Goal: Communication & Community: Answer question/provide support

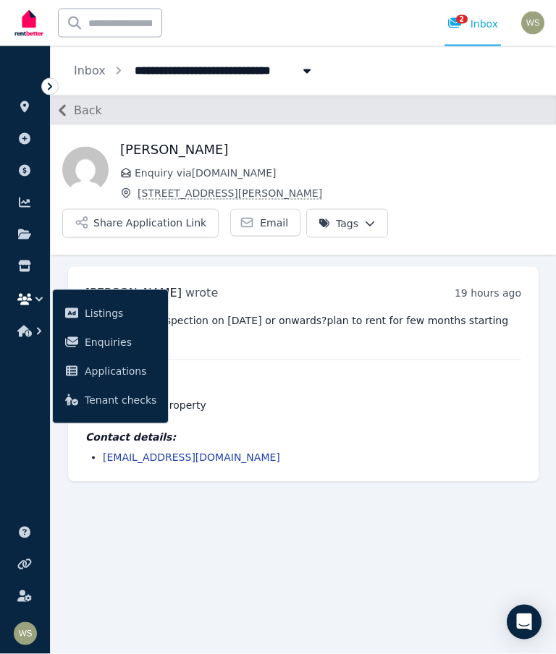
scroll to position [58, 0]
click at [167, 209] on button "Share Application Link" at bounding box center [140, 223] width 156 height 29
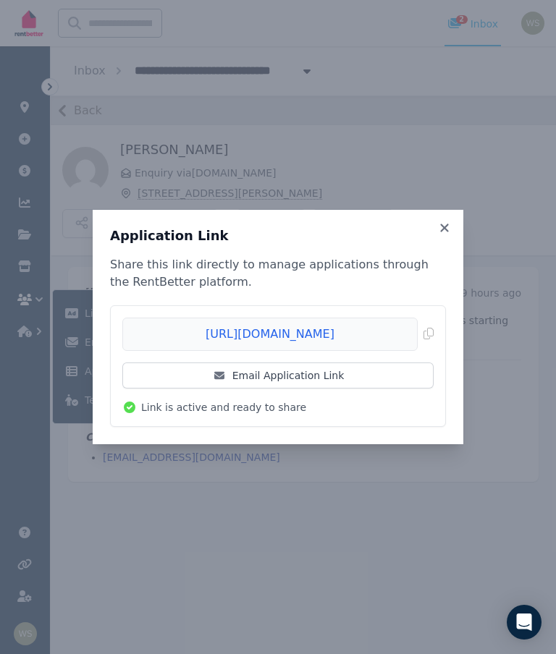
click at [342, 376] on link "Email Application Link" at bounding box center [277, 375] width 311 height 26
click at [450, 226] on icon at bounding box center [444, 227] width 14 height 13
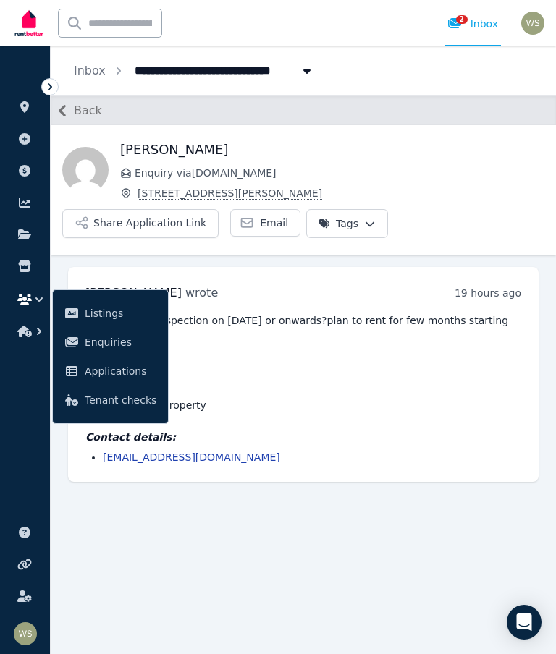
scroll to position [0, 0]
click at [476, 25] on div "2 Inbox" at bounding box center [472, 24] width 51 height 14
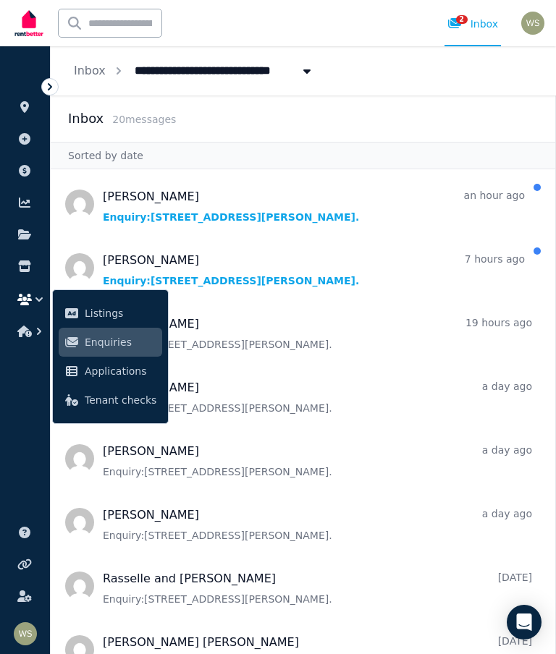
click at [443, 117] on div "Inbox 20 message s" at bounding box center [302, 118] width 469 height 20
click at [382, 270] on span "Message list" at bounding box center [303, 268] width 504 height 58
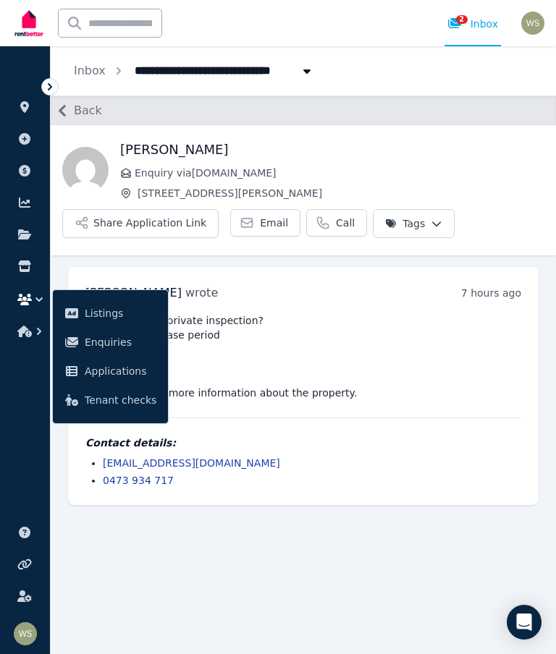
scroll to position [58, 0]
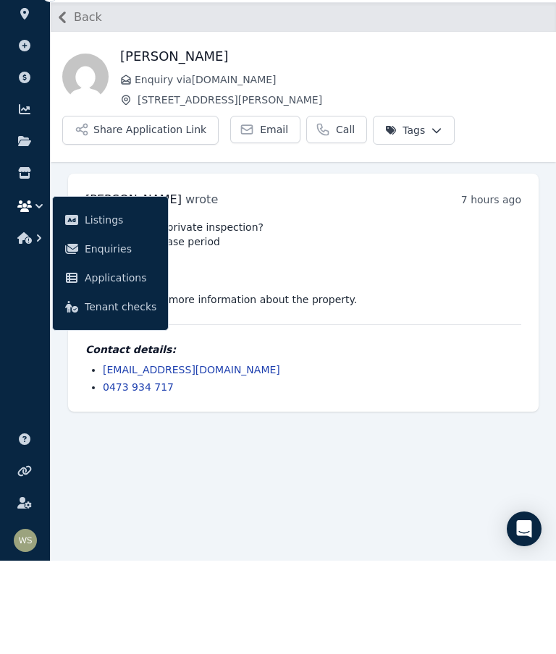
click at [422, 313] on pre "Can I arrange a private inspection? Please advise lease period Hi, Please send …" at bounding box center [302, 356] width 435 height 87
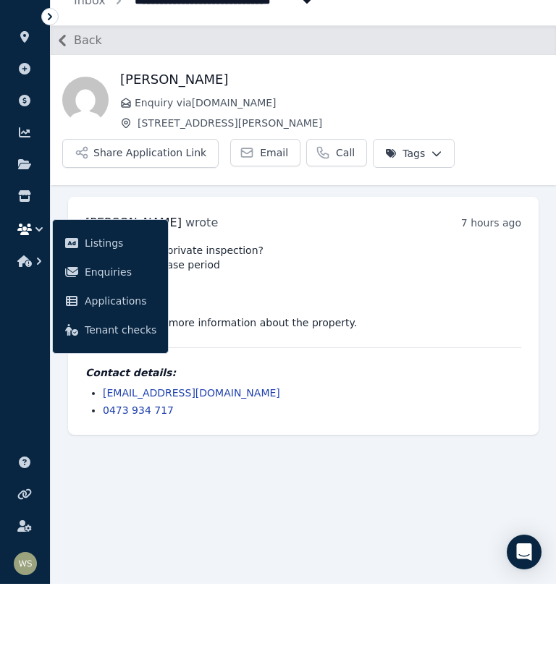
click at [262, 216] on span "Email" at bounding box center [274, 223] width 28 height 14
click at [189, 209] on button "Share Application Link" at bounding box center [140, 223] width 156 height 29
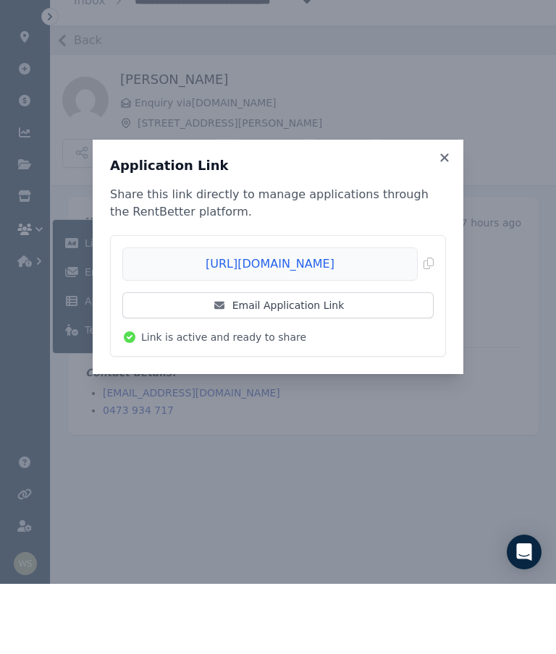
click at [354, 362] on link "Email Application Link" at bounding box center [277, 375] width 311 height 26
click at [450, 221] on icon at bounding box center [444, 227] width 14 height 13
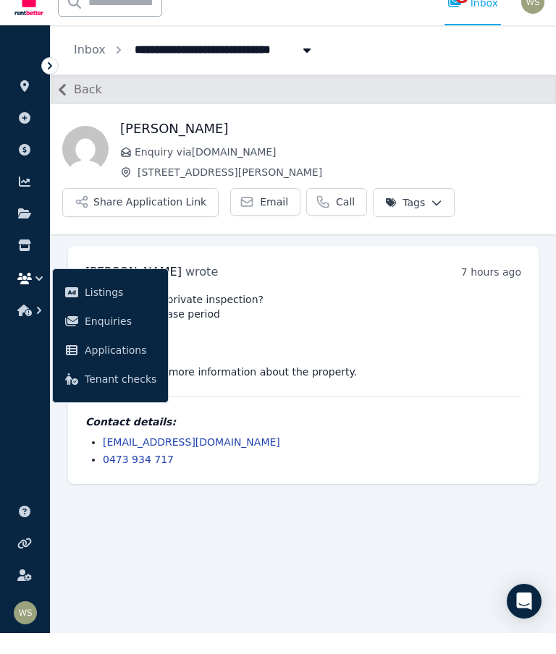
scroll to position [0, 0]
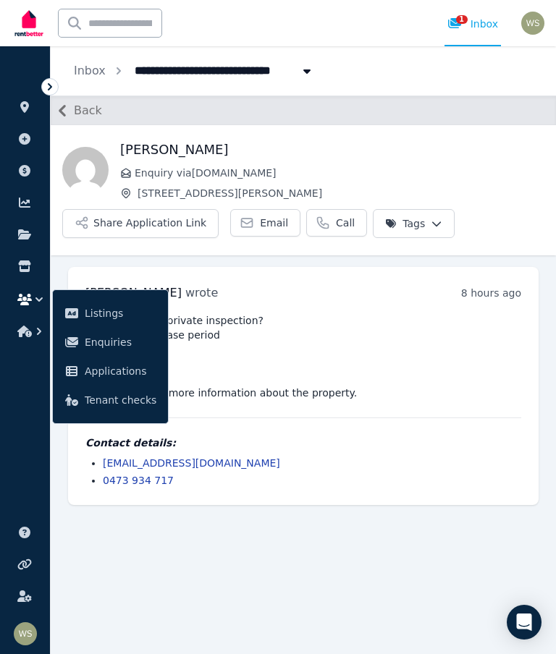
click at [470, 24] on div "1" at bounding box center [458, 24] width 23 height 14
click at [468, 25] on div "1" at bounding box center [458, 24] width 23 height 14
click at [480, 30] on div "1 Inbox" at bounding box center [472, 24] width 51 height 14
click at [496, 127] on div "Claudina Chaudhary Enquiry via Domain.com.au 3/60 Forrest Avenue, East Perth Sh…" at bounding box center [303, 190] width 505 height 130
click at [458, 19] on span "1" at bounding box center [462, 19] width 12 height 9
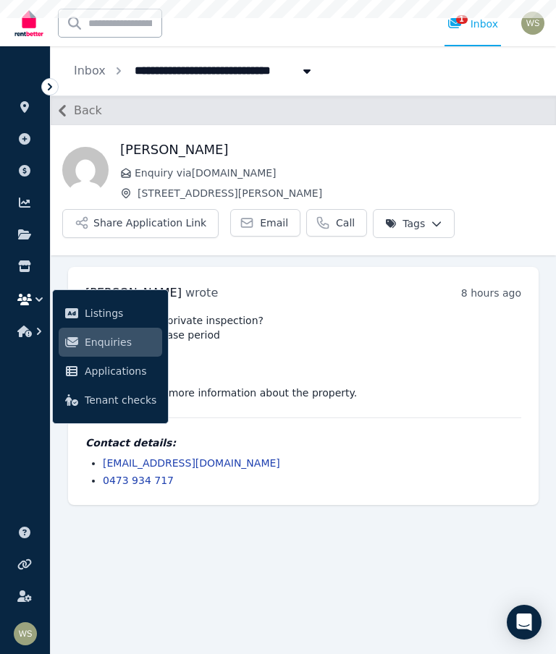
click at [488, 21] on div "1 Inbox" at bounding box center [472, 24] width 51 height 14
click at [92, 338] on span "Enquiries" at bounding box center [121, 341] width 72 height 17
click at [23, 406] on ul "ORGANISE Properties Add property Payments Finance report Documents Marketplace …" at bounding box center [25, 357] width 50 height 593
click at [41, 329] on icon "button" at bounding box center [39, 331] width 14 height 14
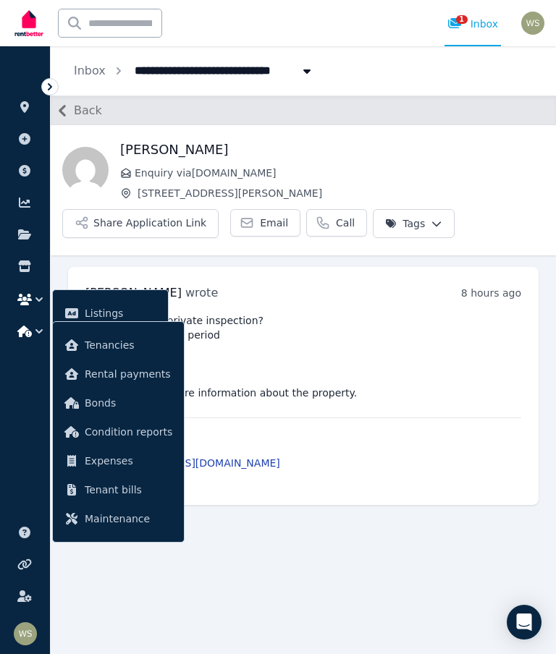
click at [40, 325] on icon "button" at bounding box center [39, 331] width 14 height 14
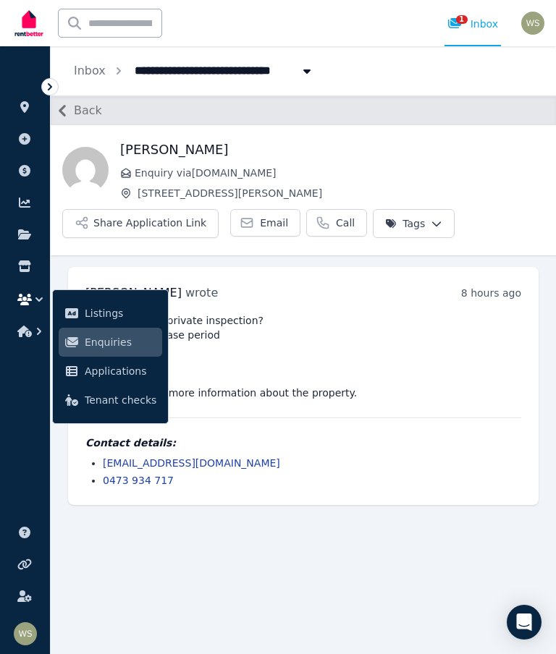
click at [38, 296] on icon "button" at bounding box center [39, 299] width 14 height 14
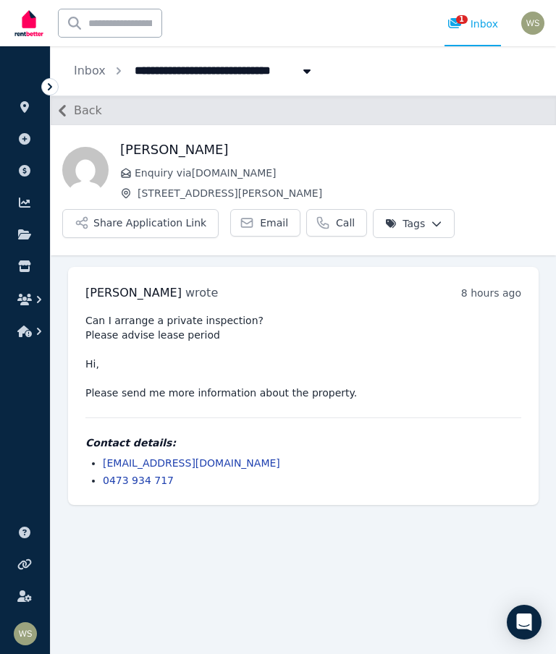
click at [489, 24] on div "1 Inbox" at bounding box center [472, 24] width 51 height 14
click at [481, 26] on div "1 Inbox" at bounding box center [472, 24] width 51 height 14
click at [455, 23] on icon at bounding box center [454, 23] width 13 height 10
click at [29, 26] on img at bounding box center [29, 23] width 35 height 36
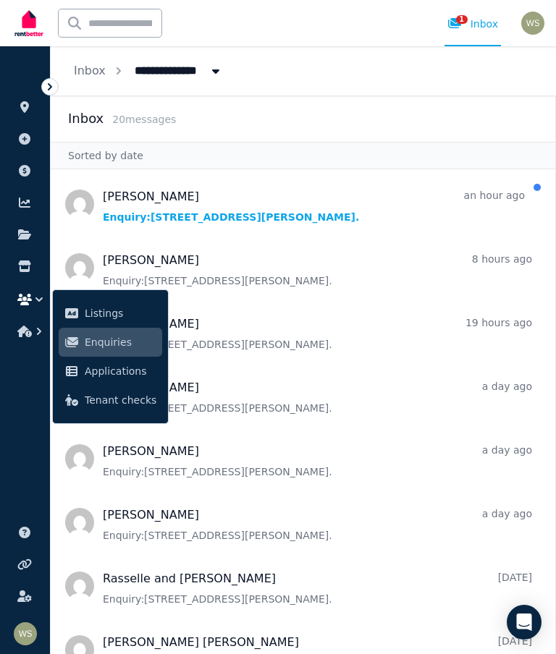
click at [198, 224] on span "Message list" at bounding box center [303, 204] width 504 height 58
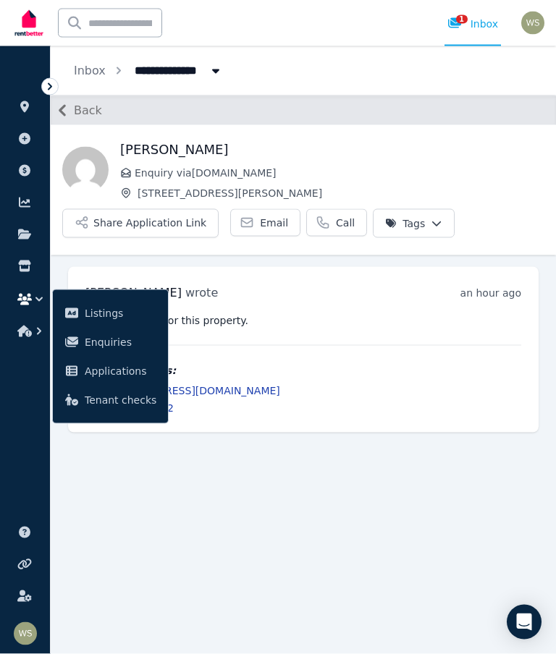
scroll to position [58, 0]
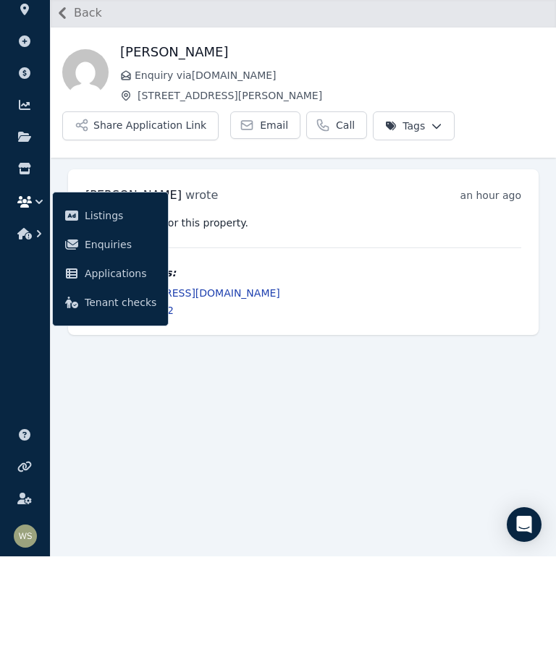
click at [140, 209] on button "Share Application Link" at bounding box center [140, 223] width 156 height 29
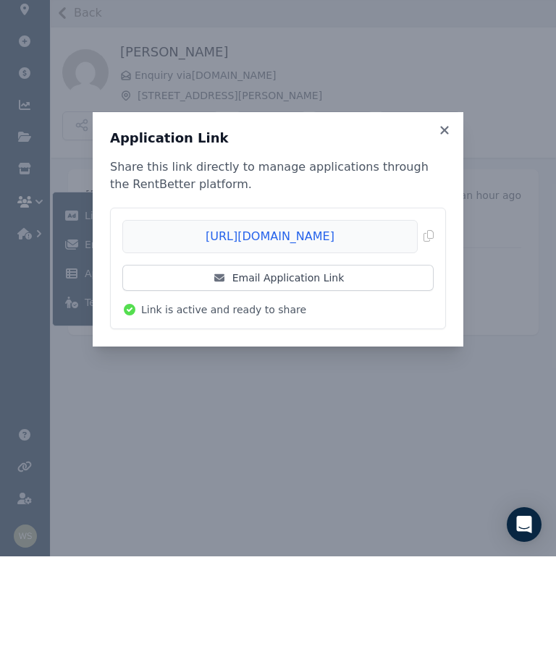
click at [358, 362] on link "Email Application Link" at bounding box center [277, 375] width 311 height 26
click at [448, 221] on icon at bounding box center [444, 227] width 14 height 13
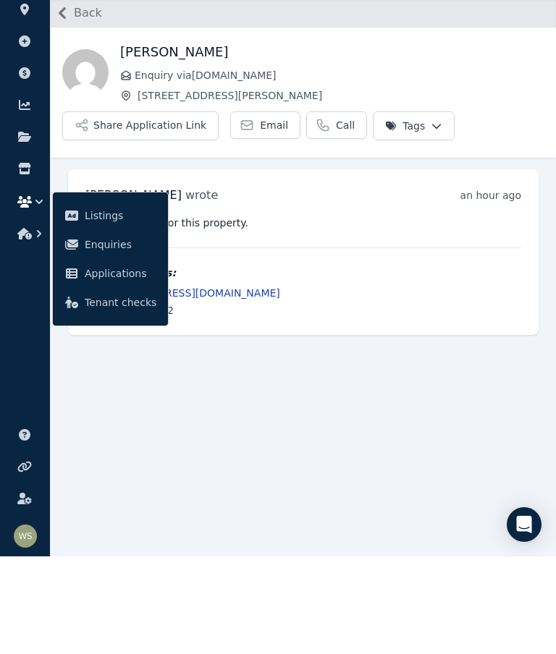
click at [330, 478] on main "Back Gilbert Hwaba Enquiry via Rent.com.au 3/60 Forrest Avenue, East Perth Shar…" at bounding box center [303, 374] width 505 height 558
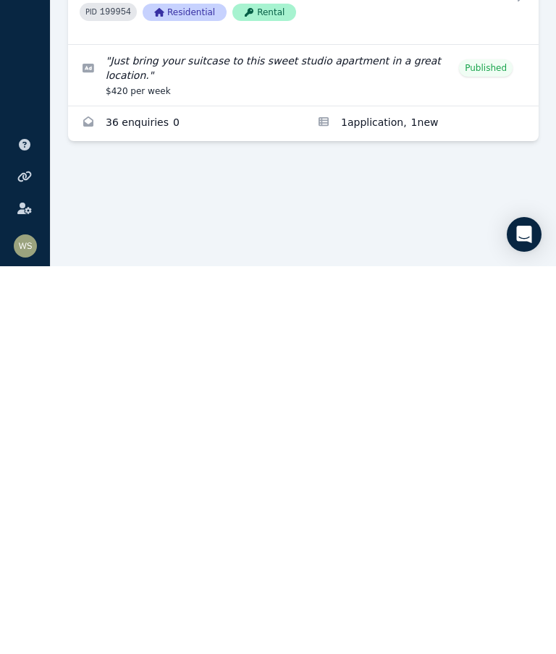
click at [363, 494] on link "Applications for 3/60 Forrest Avenue, East Perth" at bounding box center [420, 511] width 235 height 35
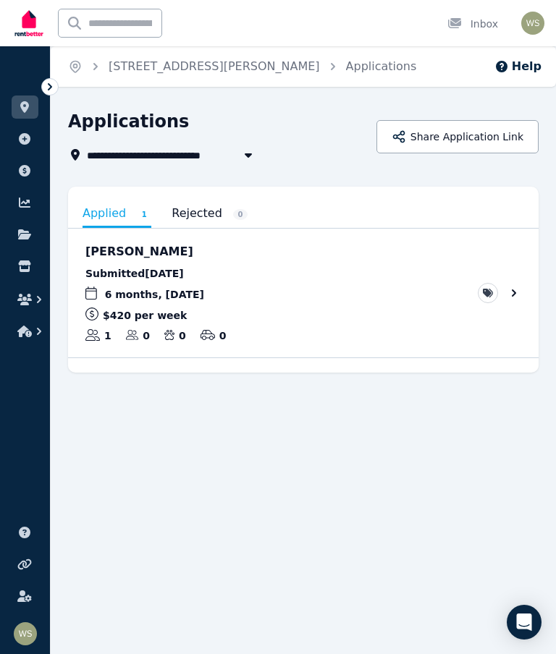
click at [508, 295] on link "View application: Sam Baird" at bounding box center [303, 293] width 470 height 129
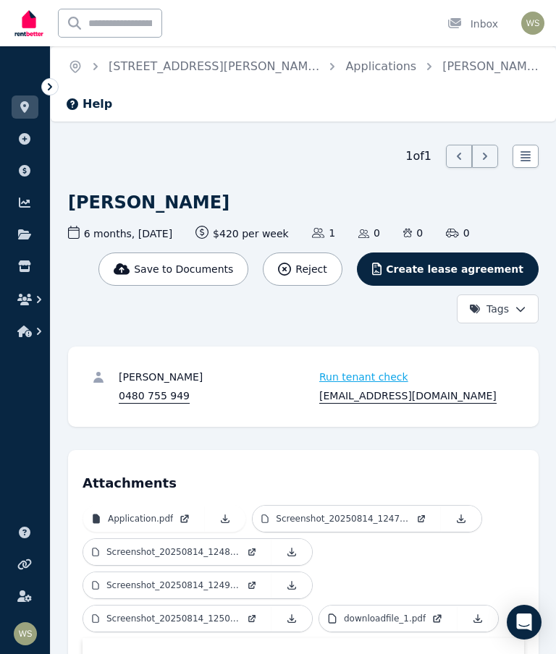
scroll to position [187, 0]
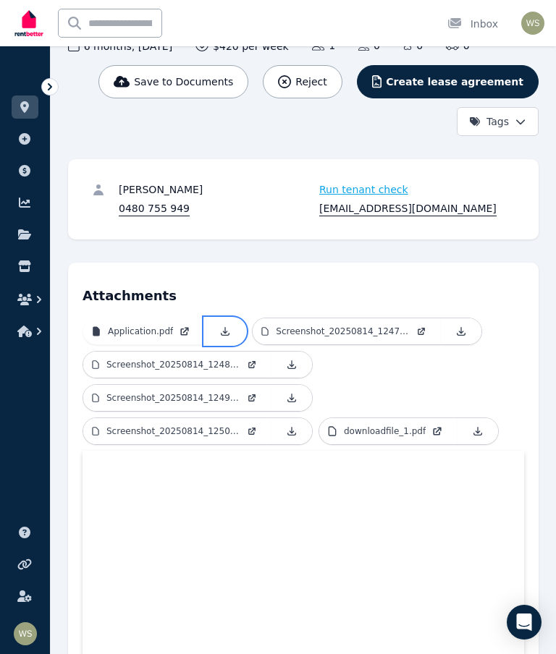
click at [218, 318] on link at bounding box center [225, 331] width 41 height 26
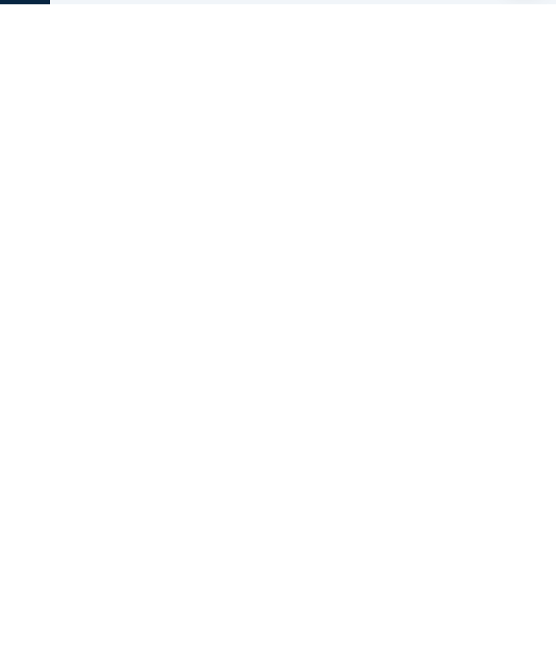
scroll to position [0, 0]
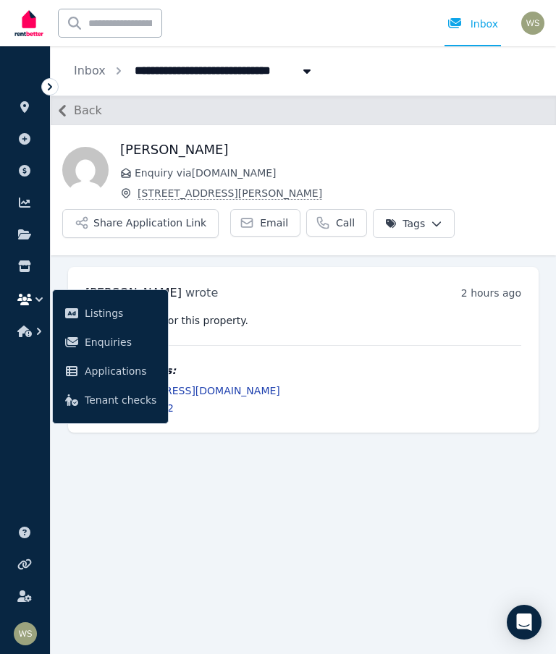
scroll to position [58, 0]
click at [108, 341] on span "Enquiries" at bounding box center [121, 341] width 72 height 17
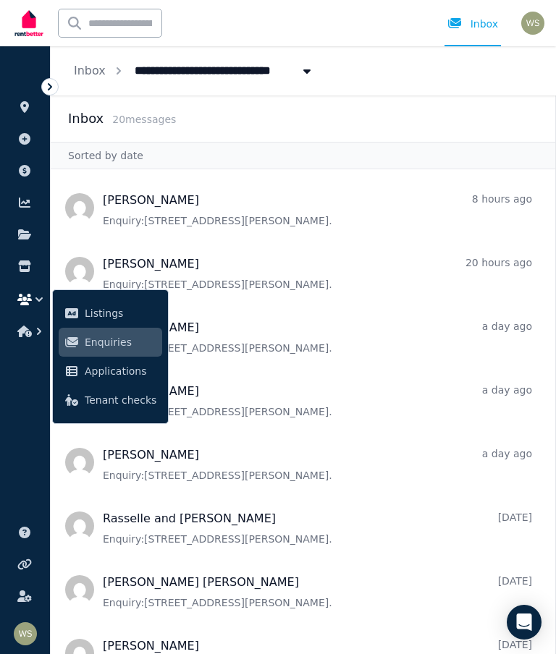
scroll to position [42, 0]
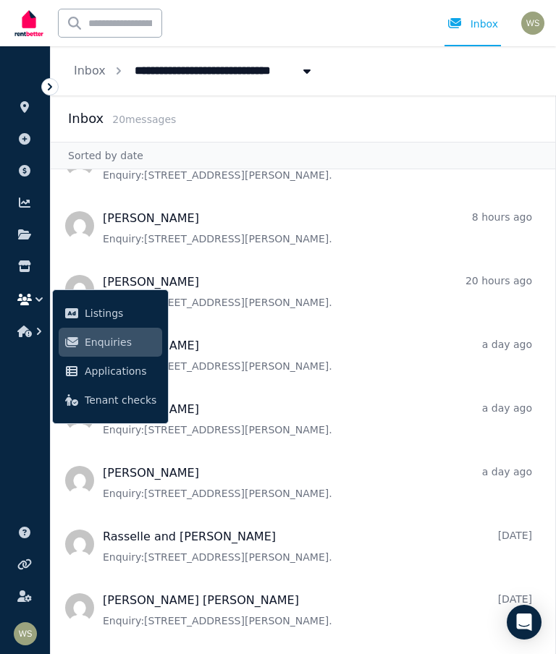
click at [80, 197] on span "Message list" at bounding box center [303, 226] width 504 height 58
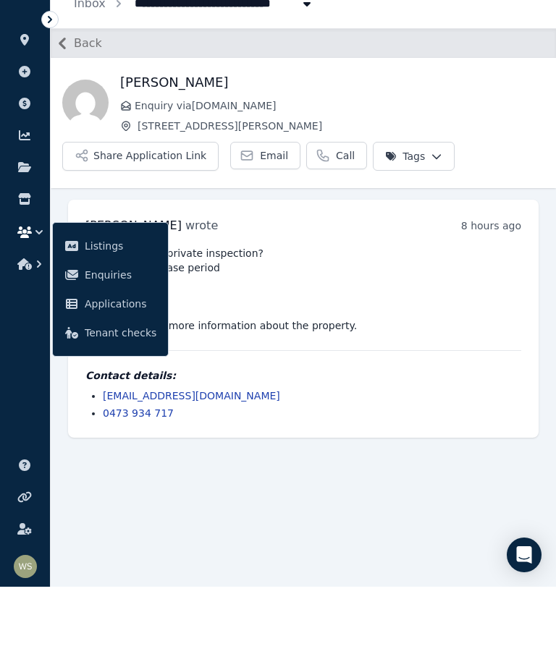
scroll to position [59, 0]
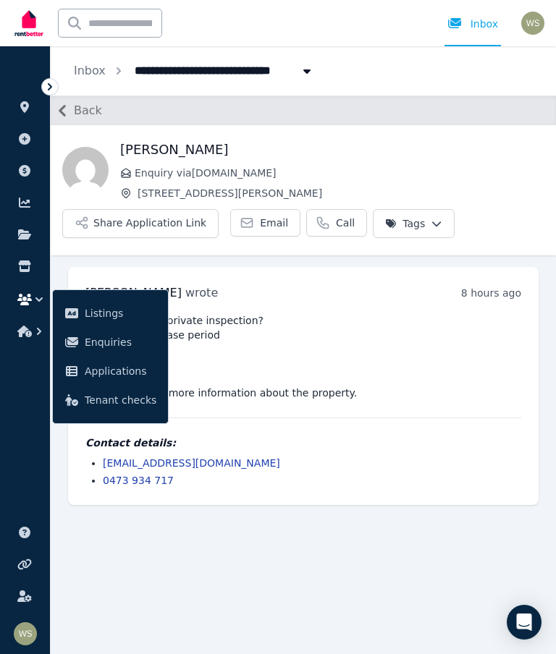
click at [23, 106] on icon at bounding box center [24, 107] width 9 height 12
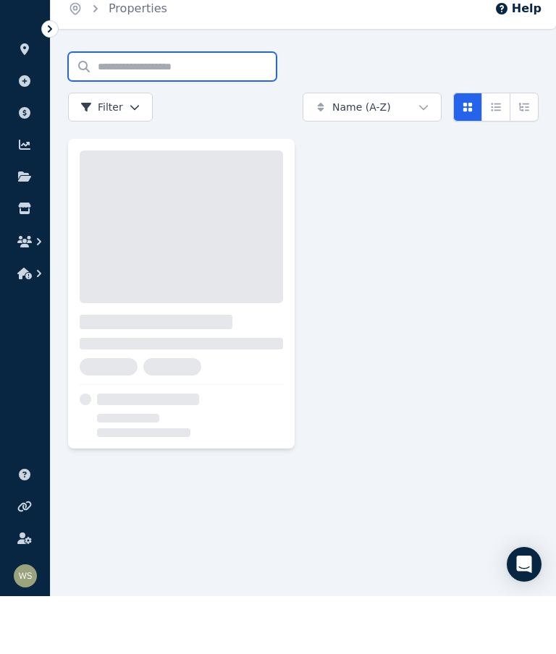
click at [68, 110] on input "Search properties" at bounding box center [172, 124] width 208 height 29
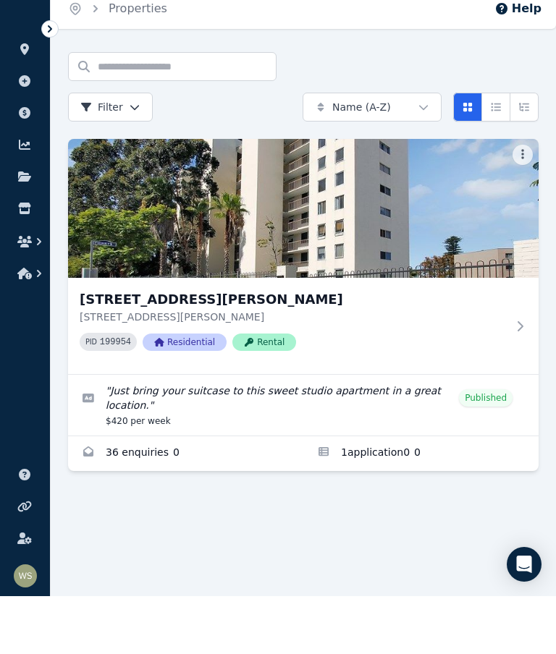
click at [18, 294] on icon "button" at bounding box center [24, 300] width 14 height 12
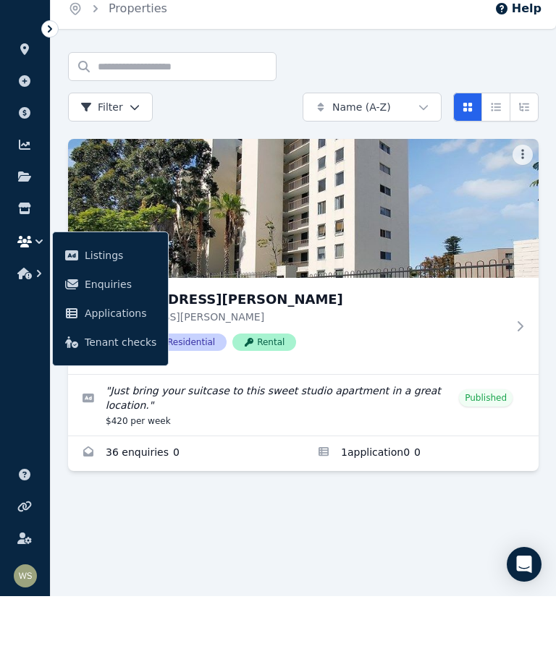
click at [97, 333] on span "Enquiries" at bounding box center [121, 341] width 72 height 17
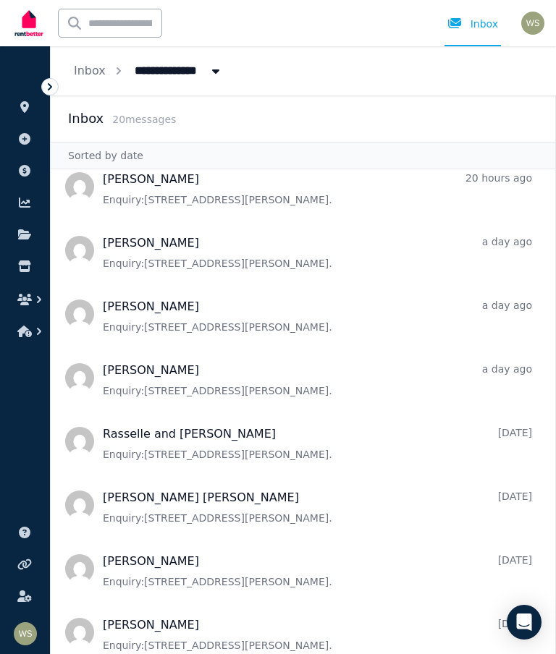
scroll to position [143, 0]
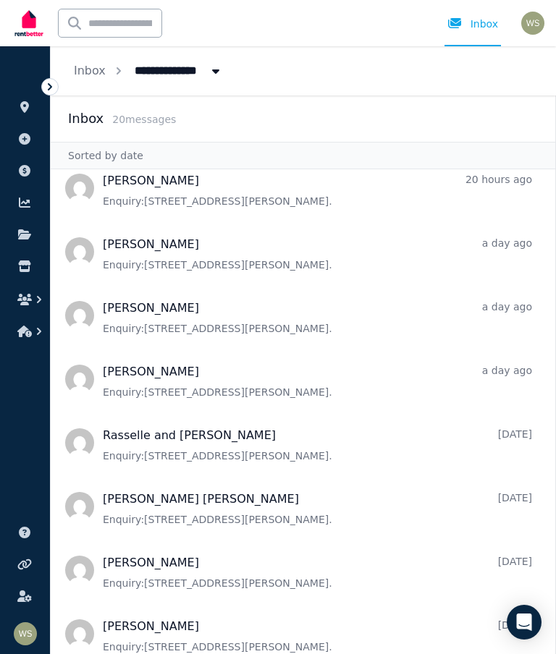
click at [186, 159] on span "Message list" at bounding box center [303, 188] width 504 height 58
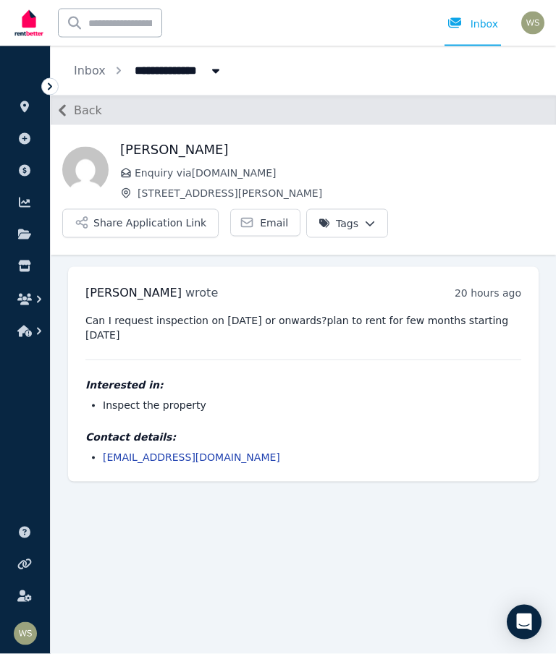
scroll to position [48, 0]
click at [82, 102] on span "Back" at bounding box center [88, 110] width 28 height 17
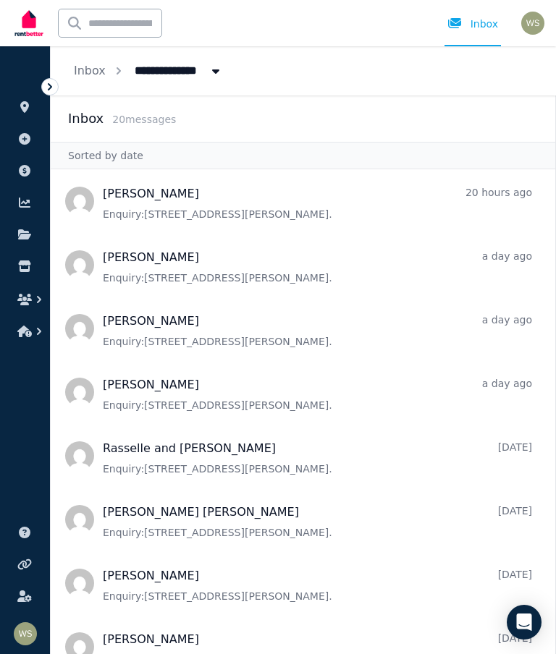
scroll to position [132, 0]
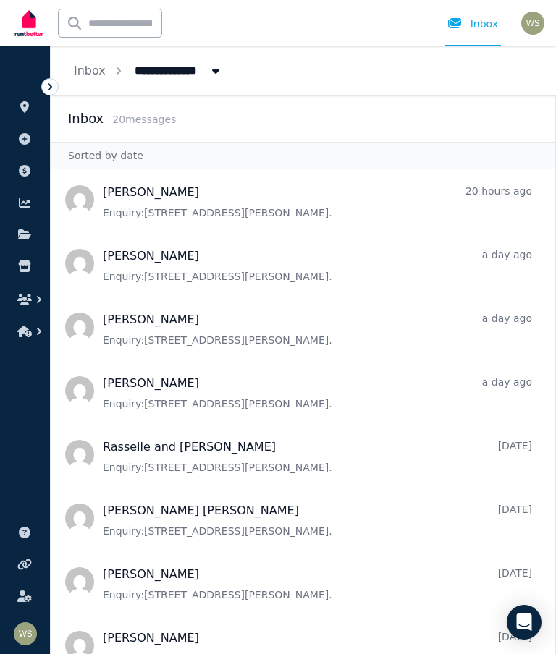
click at [216, 234] on span "Message list" at bounding box center [303, 263] width 504 height 58
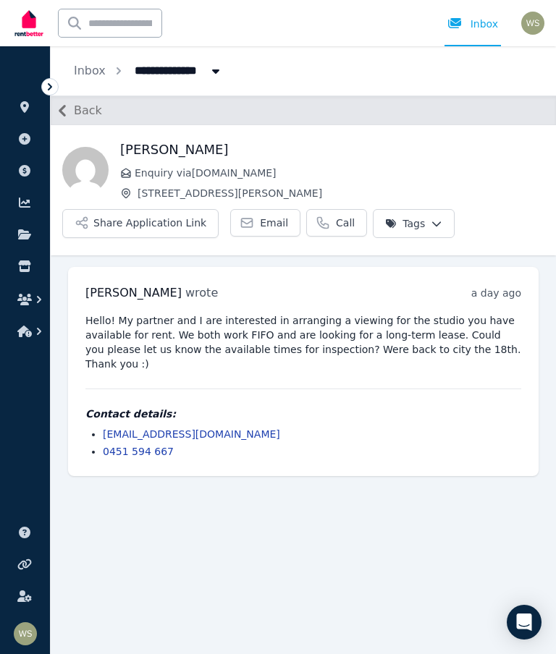
click at [75, 117] on span "Back" at bounding box center [88, 110] width 28 height 17
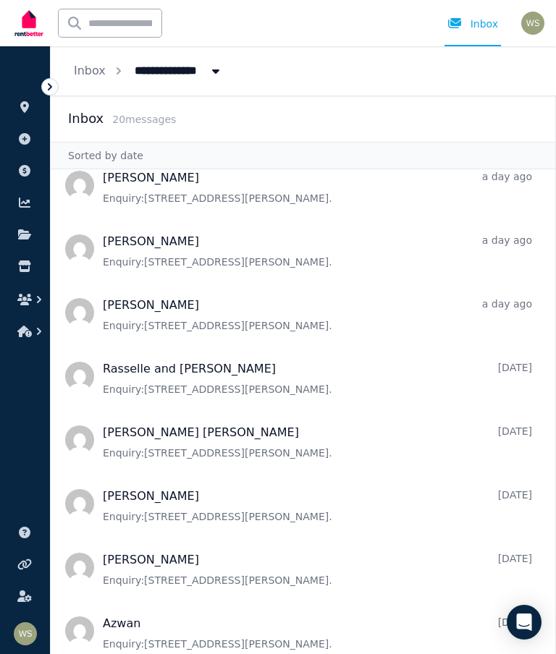
scroll to position [218, 0]
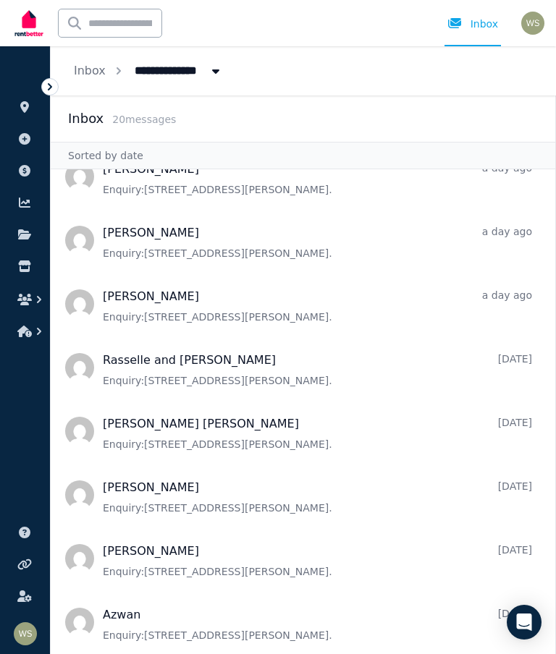
click at [409, 250] on span "Message list" at bounding box center [303, 240] width 504 height 58
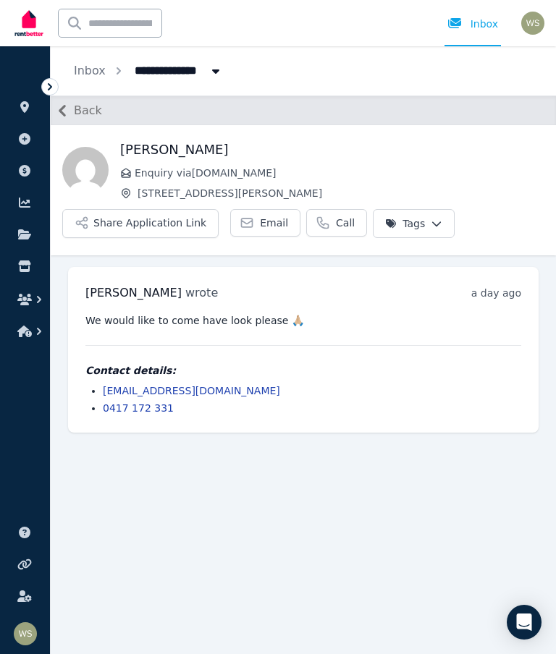
click at [86, 114] on span "Back" at bounding box center [88, 110] width 28 height 17
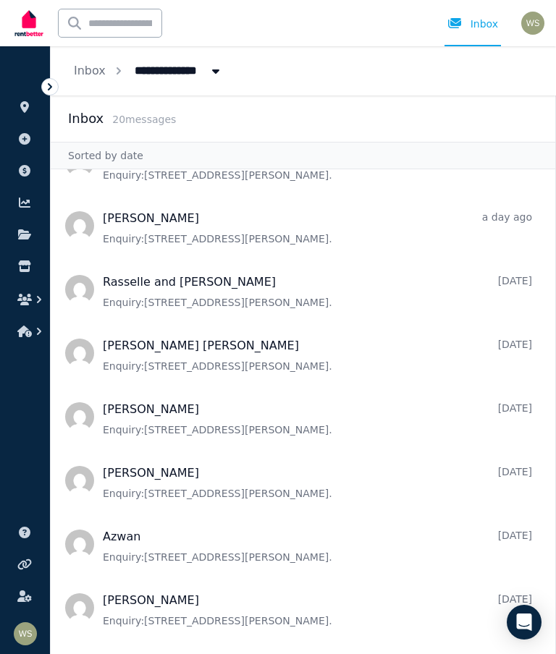
scroll to position [301, 0]
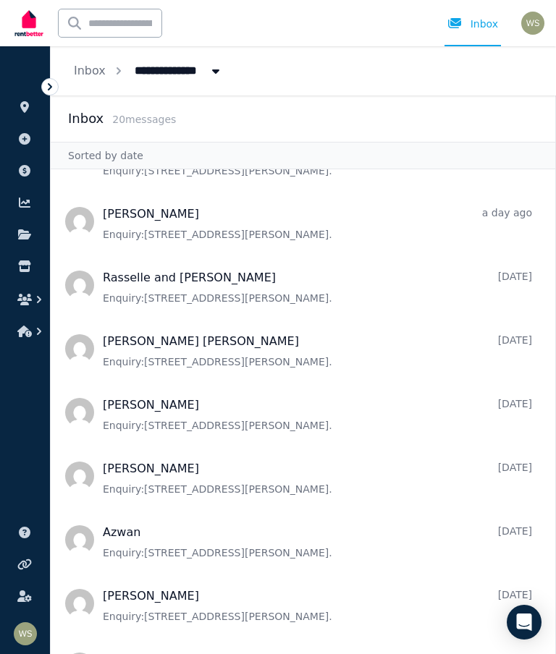
click at [176, 303] on span "Message list" at bounding box center [303, 285] width 504 height 58
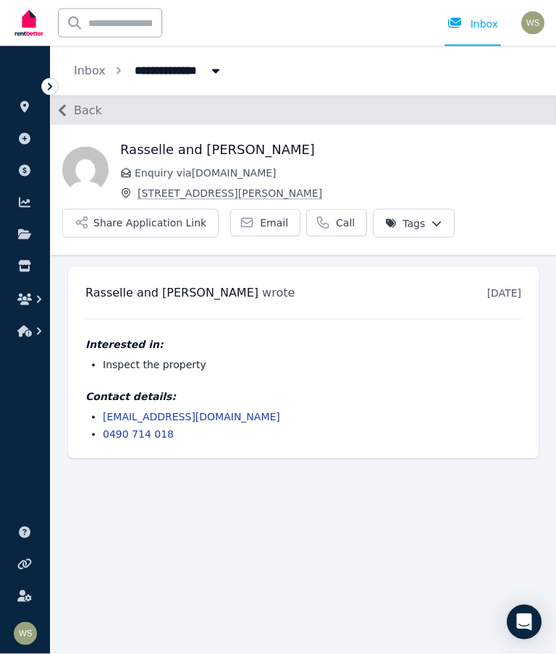
scroll to position [58, 0]
click at [78, 99] on button "Back" at bounding box center [76, 110] width 51 height 23
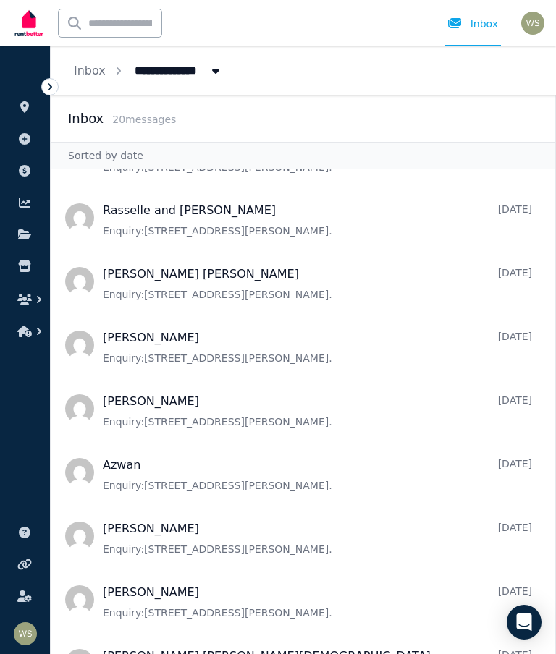
scroll to position [375, 0]
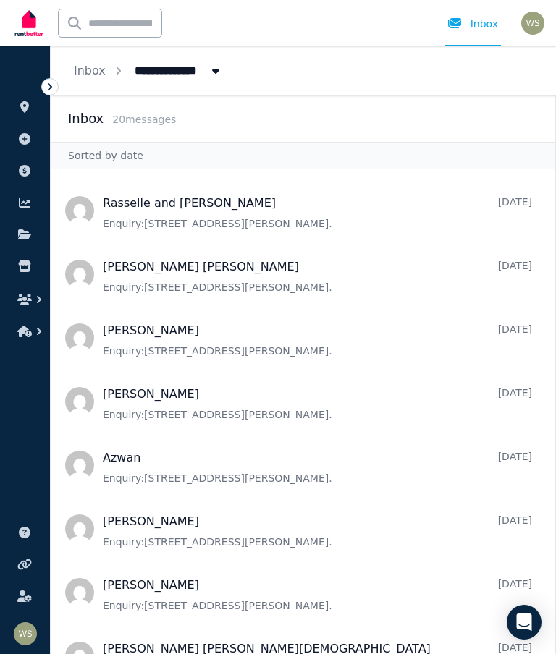
click at [156, 245] on span "Message list" at bounding box center [303, 274] width 504 height 58
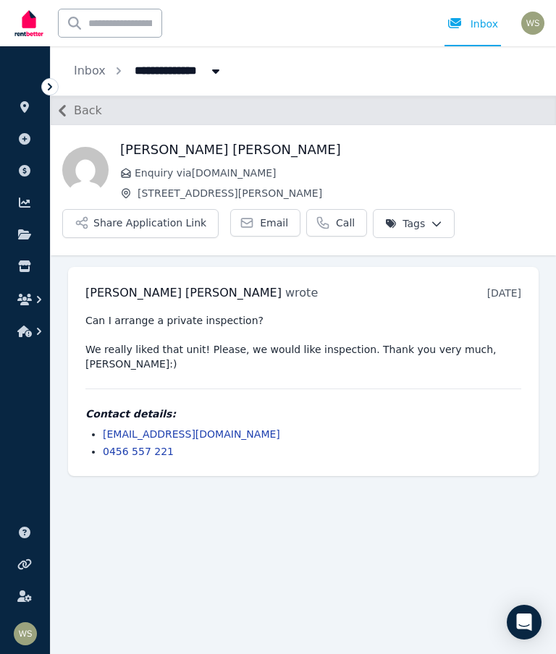
scroll to position [58, 0]
click at [172, 209] on button "Share Application Link" at bounding box center [140, 223] width 156 height 29
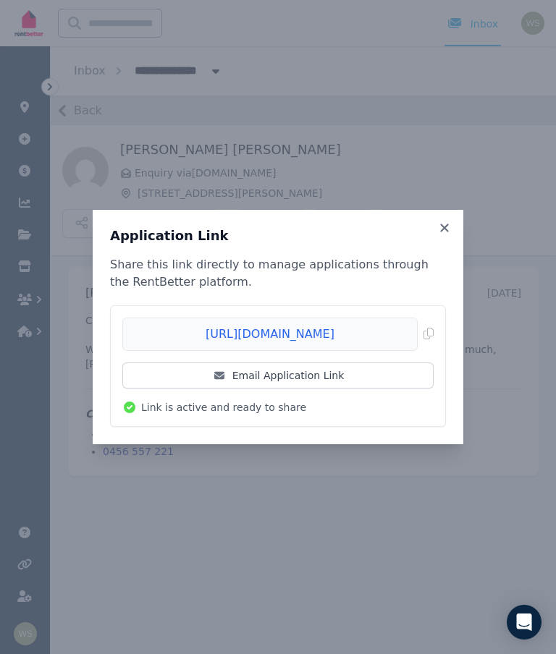
click at [326, 383] on link "Email Application Link" at bounding box center [277, 375] width 311 height 26
click at [448, 229] on icon at bounding box center [444, 227] width 14 height 13
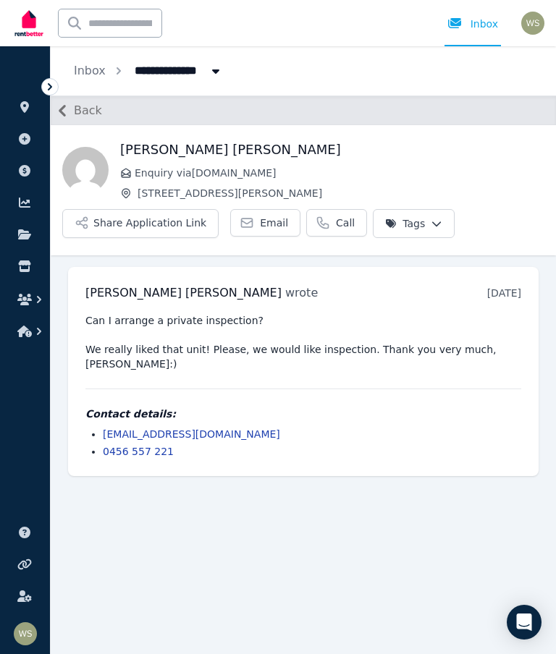
click at [88, 116] on span "Back" at bounding box center [88, 110] width 28 height 17
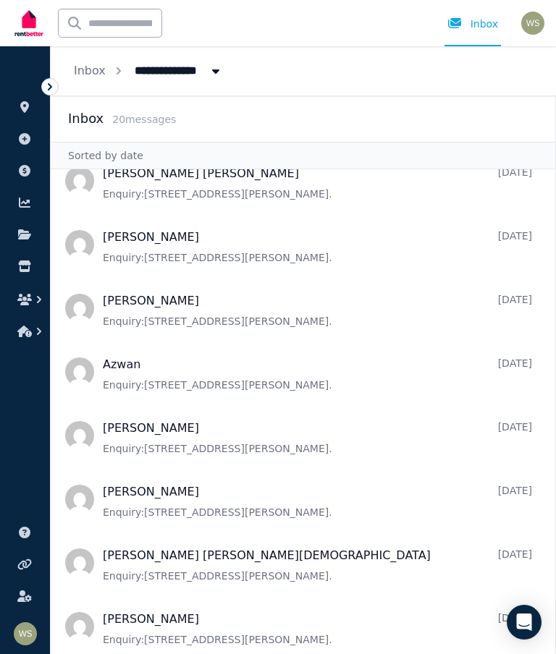
scroll to position [477, 0]
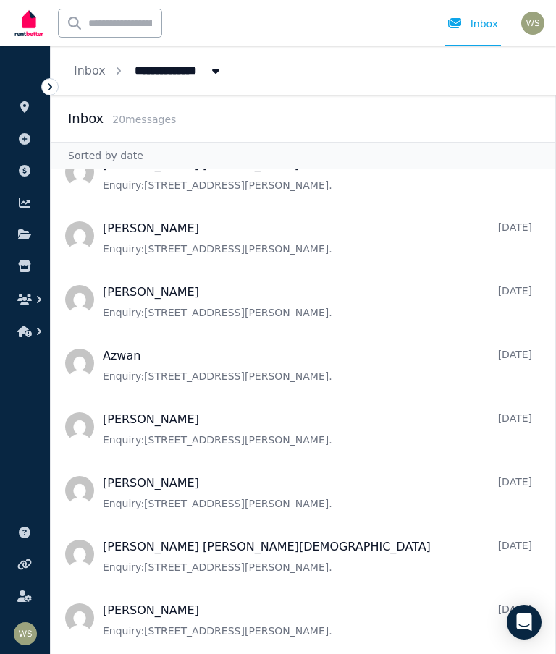
click at [263, 254] on span "Message list" at bounding box center [303, 236] width 504 height 58
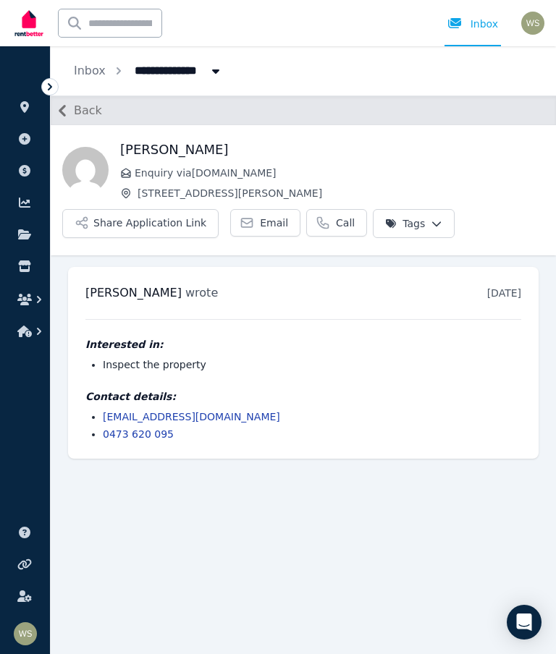
click at [90, 114] on span "Back" at bounding box center [88, 110] width 28 height 17
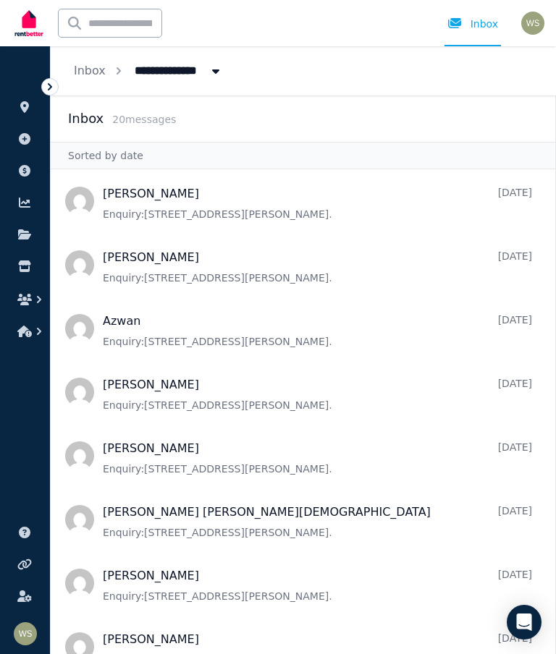
scroll to position [526, 0]
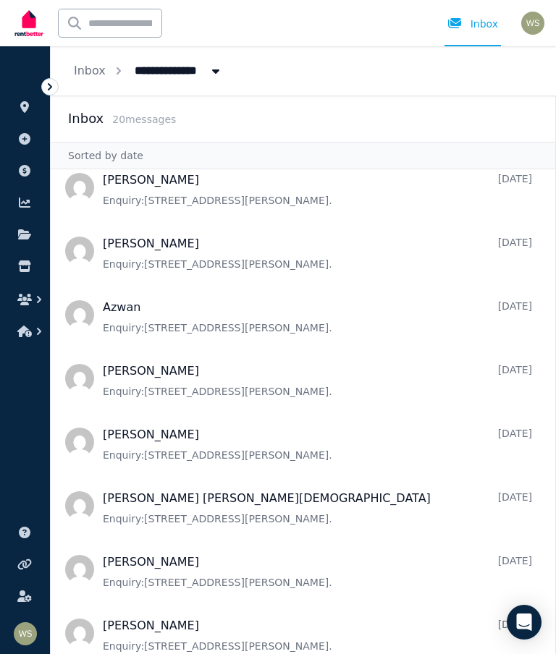
click at [402, 263] on span "Message list" at bounding box center [303, 251] width 504 height 58
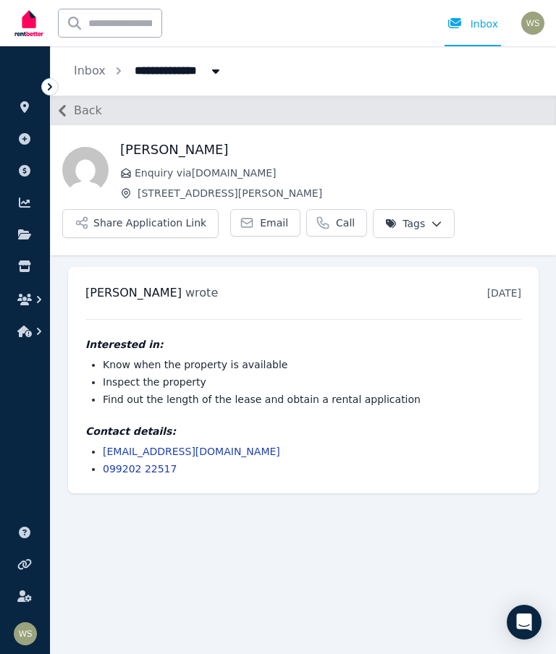
click at [93, 118] on span "Back" at bounding box center [88, 110] width 28 height 17
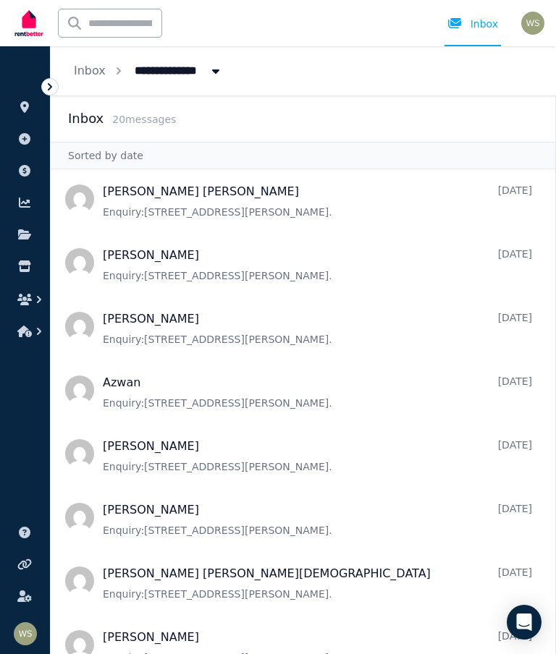
scroll to position [450, 0]
click at [313, 288] on span "Message list" at bounding box center [303, 263] width 504 height 58
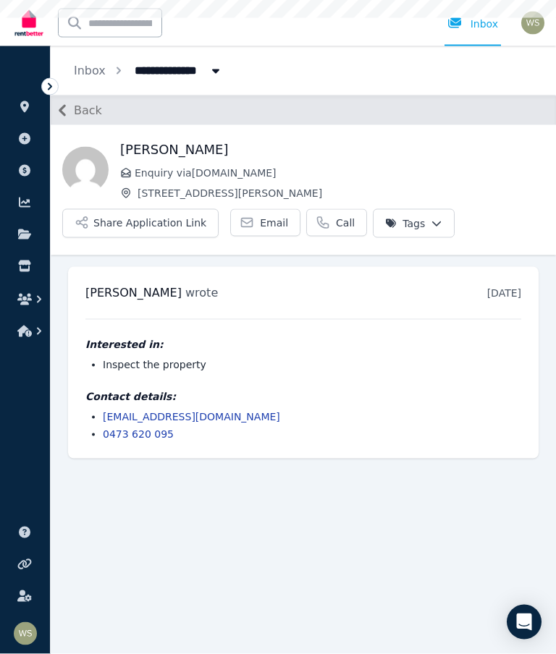
scroll to position [58, 0]
click at [154, 209] on button "Share Application Link" at bounding box center [140, 223] width 156 height 29
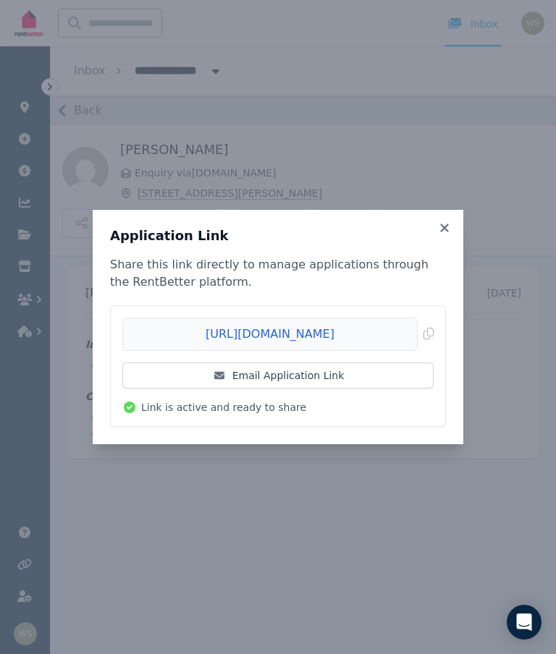
click at [322, 378] on link "Email Application Link" at bounding box center [277, 375] width 311 height 26
click at [452, 218] on div "Application Link Share this link directly to manage applications through the Re…" at bounding box center [278, 327] width 370 height 234
click at [449, 224] on icon at bounding box center [444, 227] width 14 height 13
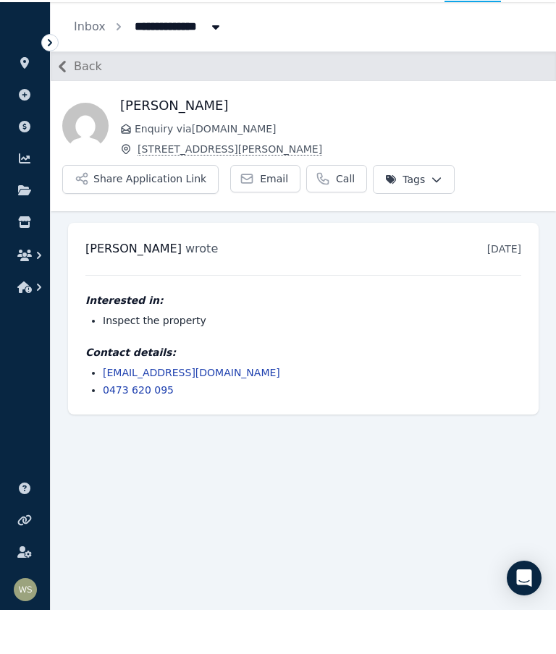
scroll to position [0, 0]
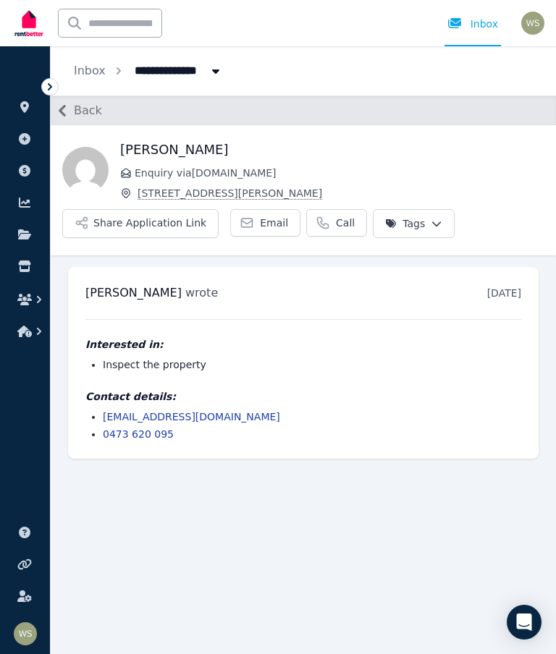
click at [84, 113] on span "Back" at bounding box center [88, 110] width 28 height 17
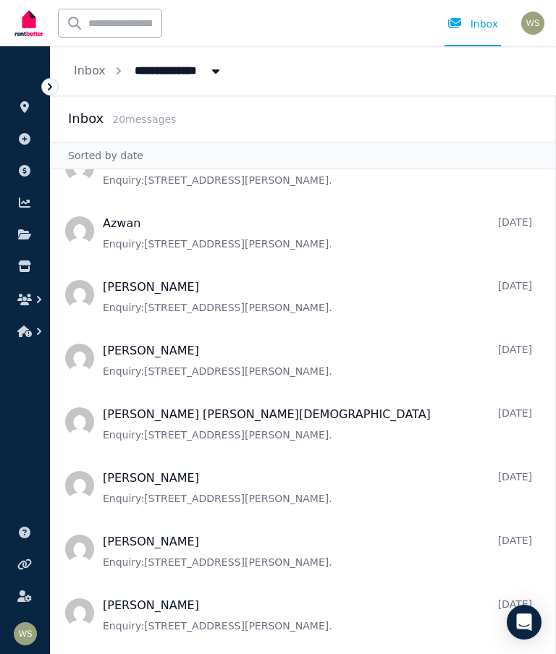
scroll to position [611, 0]
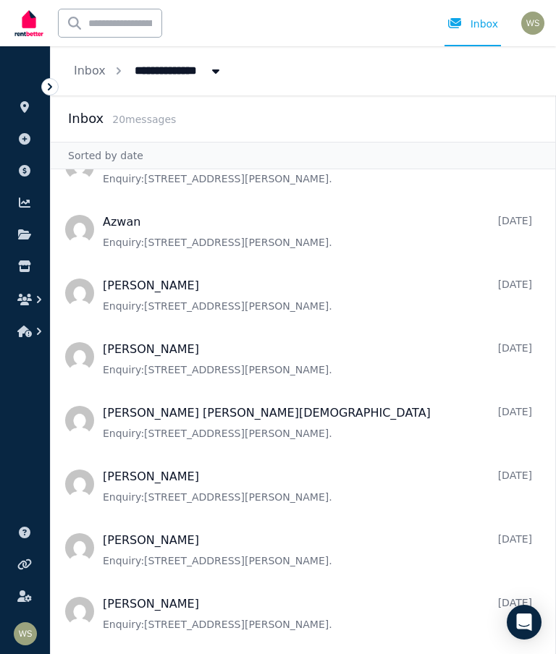
click at [282, 265] on span "Message list" at bounding box center [303, 293] width 504 height 58
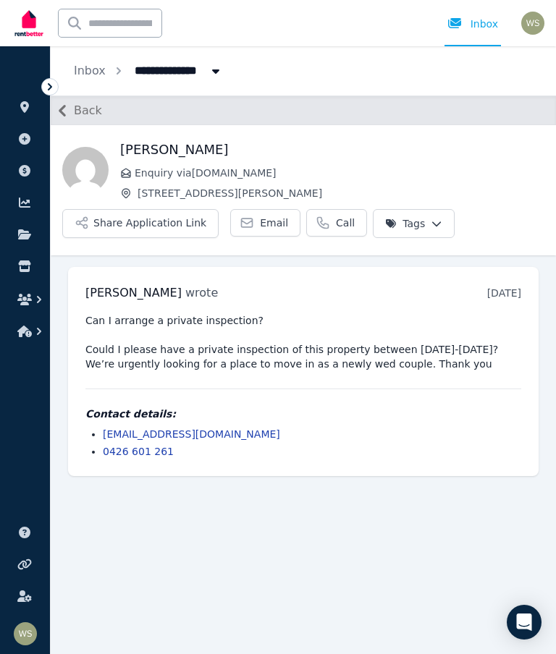
scroll to position [57, 0]
click at [91, 108] on span "Back" at bounding box center [88, 110] width 28 height 17
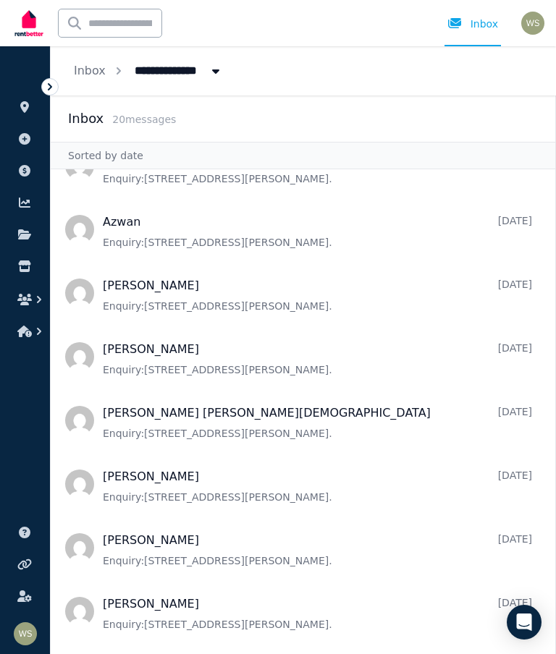
click at [231, 242] on span "Message list" at bounding box center [303, 229] width 504 height 58
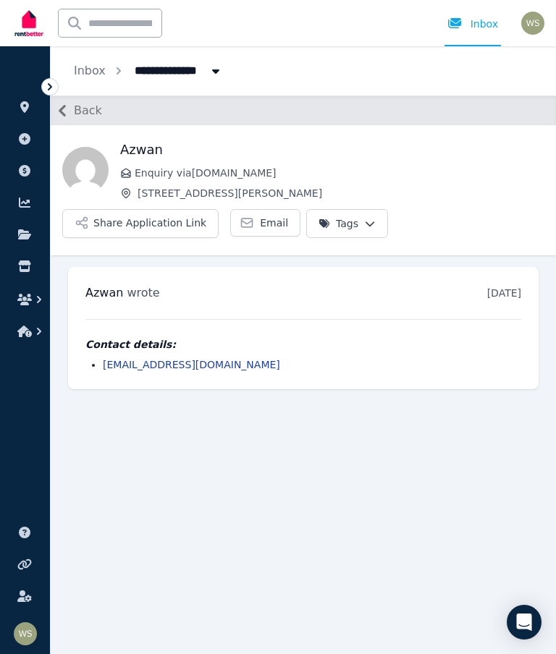
scroll to position [58, 0]
click at [169, 209] on button "Share Application Link" at bounding box center [140, 223] width 156 height 29
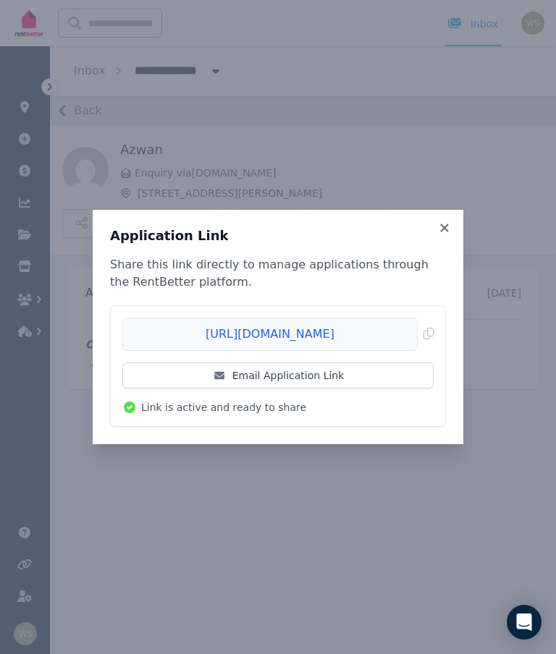
click at [319, 380] on link "Email Application Link" at bounding box center [277, 375] width 311 height 26
click at [448, 229] on icon at bounding box center [444, 227] width 14 height 13
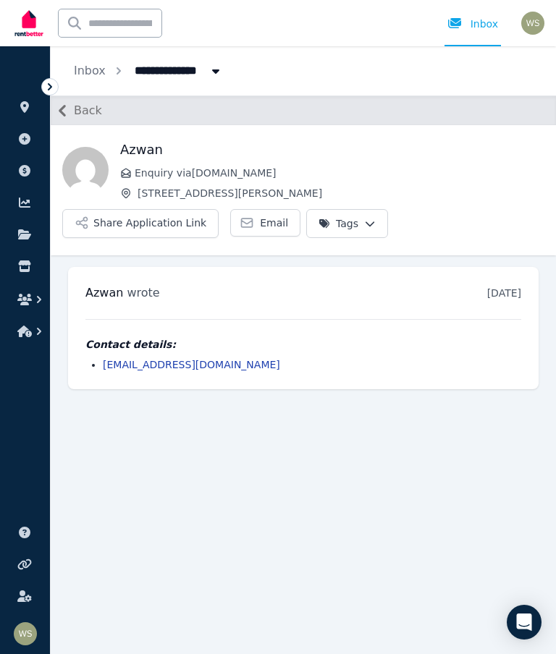
click at [98, 102] on span "Back" at bounding box center [88, 110] width 28 height 17
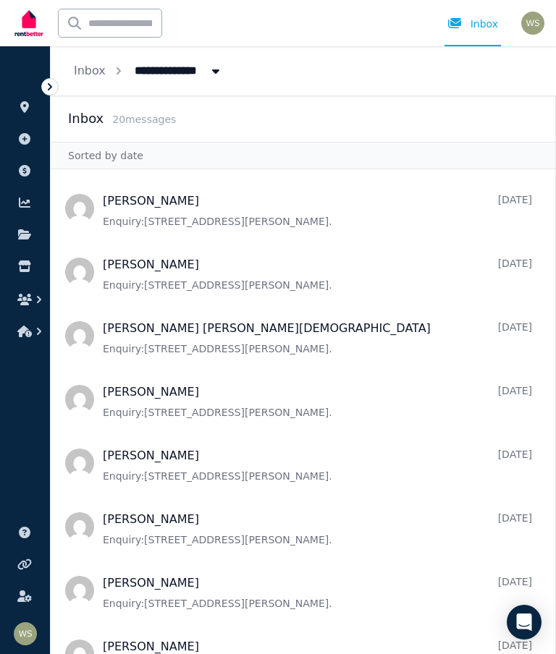
scroll to position [697, 0]
click at [337, 179] on span "Message list" at bounding box center [303, 208] width 504 height 58
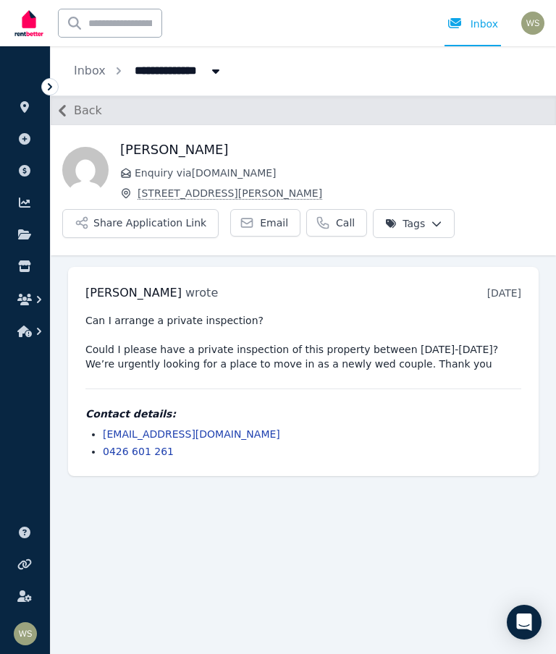
scroll to position [58, 0]
click at [90, 102] on span "Back" at bounding box center [88, 110] width 28 height 17
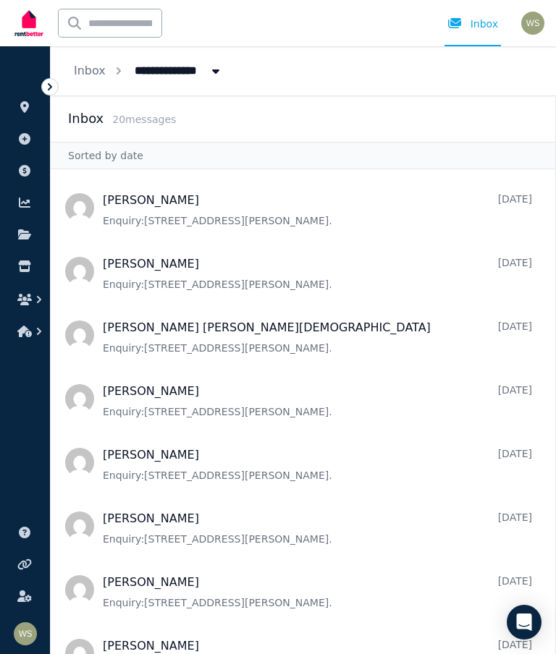
click at [298, 242] on span "Message list" at bounding box center [303, 271] width 504 height 58
